Goal: Task Accomplishment & Management: Use online tool/utility

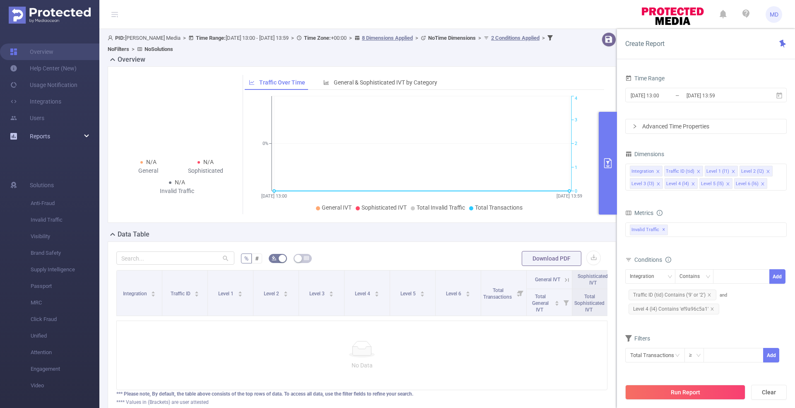
click at [52, 132] on div "Reports" at bounding box center [49, 136] width 99 height 17
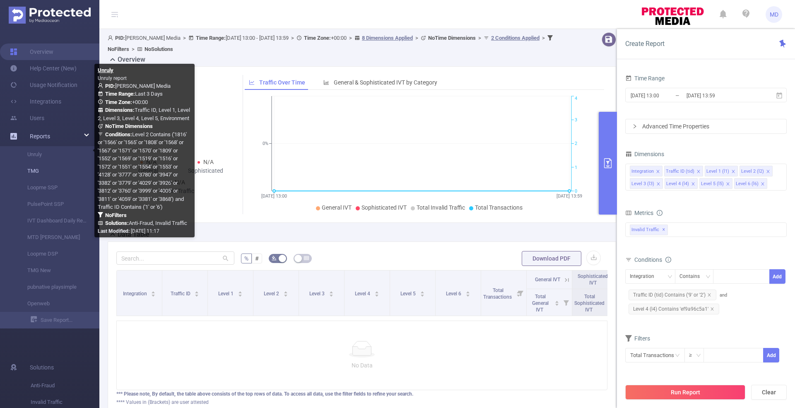
drag, startPoint x: 38, startPoint y: 155, endPoint x: 73, endPoint y: 162, distance: 36.3
click at [37, 155] on link "Unruly" at bounding box center [53, 154] width 73 height 17
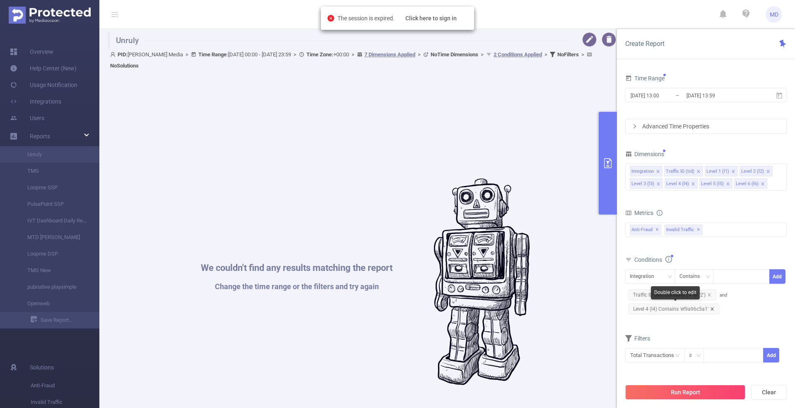
click at [712, 308] on icon "icon: close" at bounding box center [712, 309] width 4 height 4
click at [704, 391] on button "Run Report" at bounding box center [685, 392] width 120 height 15
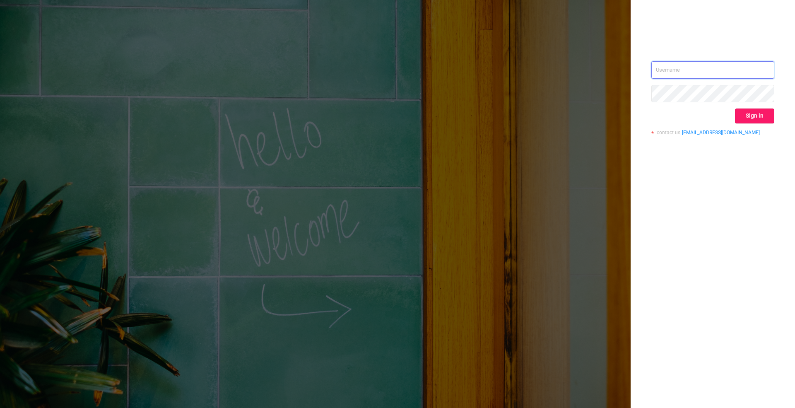
type input "[PERSON_NAME][EMAIL_ADDRESS][DOMAIN_NAME]"
click at [760, 116] on button "Sign in" at bounding box center [754, 115] width 39 height 15
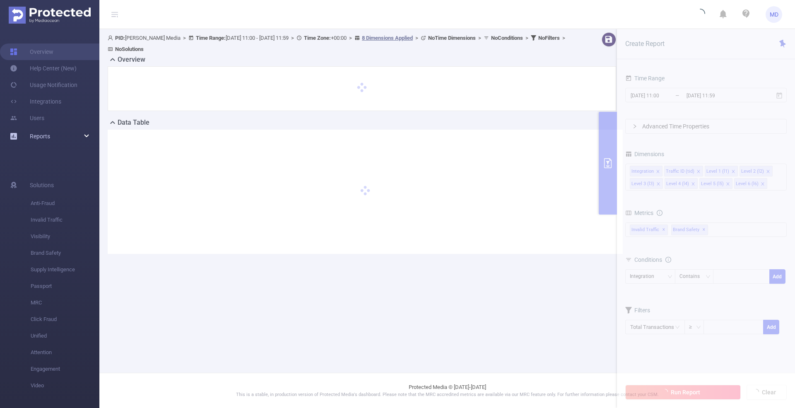
click at [50, 139] on span "Reports" at bounding box center [40, 136] width 20 height 7
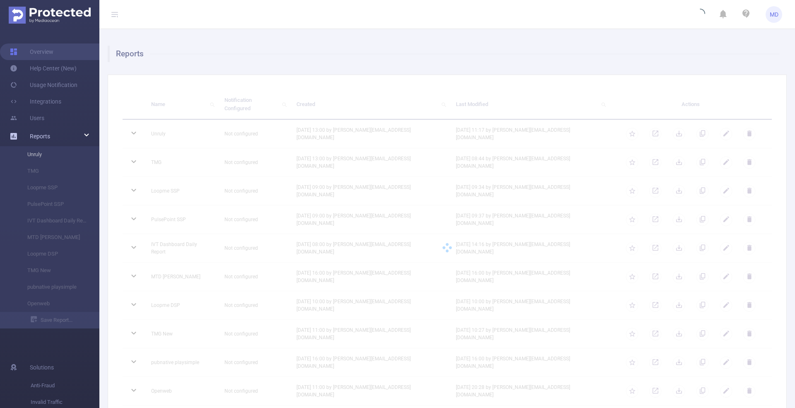
click at [34, 154] on li "Unruly" at bounding box center [49, 154] width 99 height 17
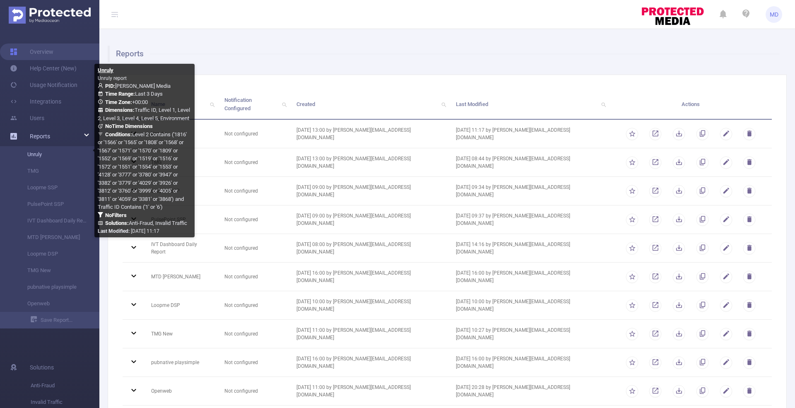
click at [37, 156] on link "Unruly" at bounding box center [53, 154] width 73 height 17
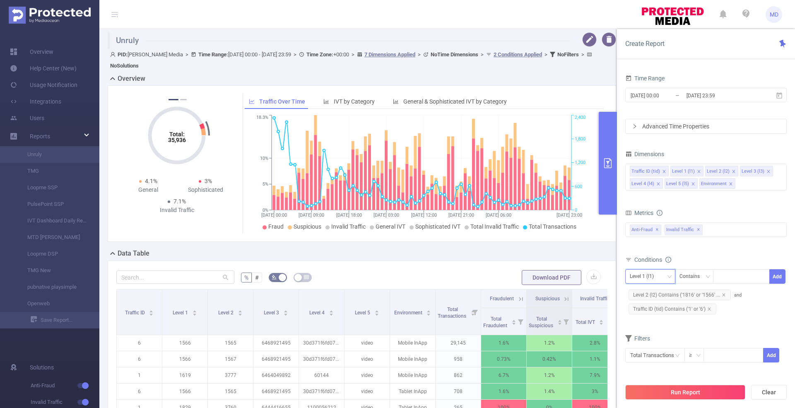
click at [649, 275] on div "Level 1 (l1)" at bounding box center [645, 277] width 30 height 14
click at [650, 342] on li "Level 4 (l4)" at bounding box center [650, 345] width 50 height 13
click at [732, 277] on div at bounding box center [741, 277] width 48 height 14
paste input "218077"
type input "218077"
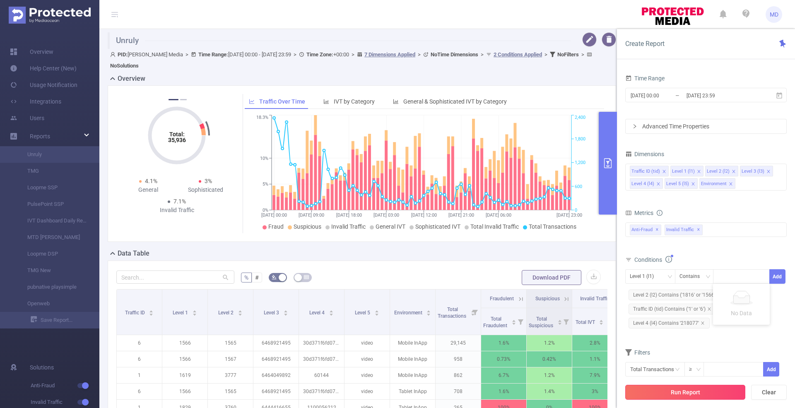
click at [714, 389] on button "Run Report" at bounding box center [685, 392] width 120 height 15
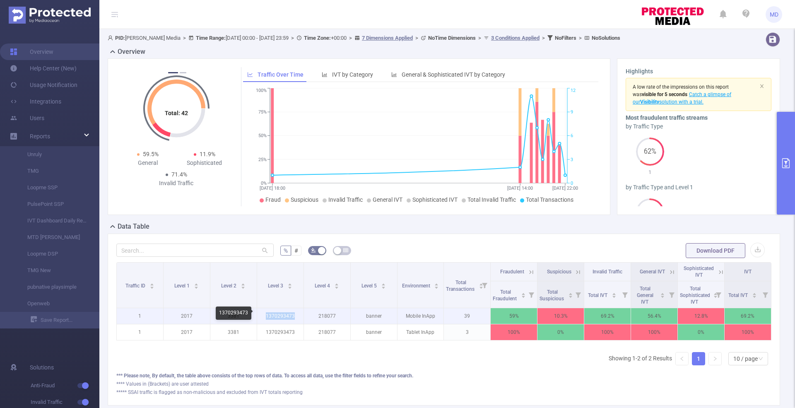
drag, startPoint x: 294, startPoint y: 312, endPoint x: 264, endPoint y: 311, distance: 29.4
click at [264, 311] on p "1370293473" at bounding box center [280, 316] width 46 height 16
copy p "1370293473"
